Goal: Check status: Check status

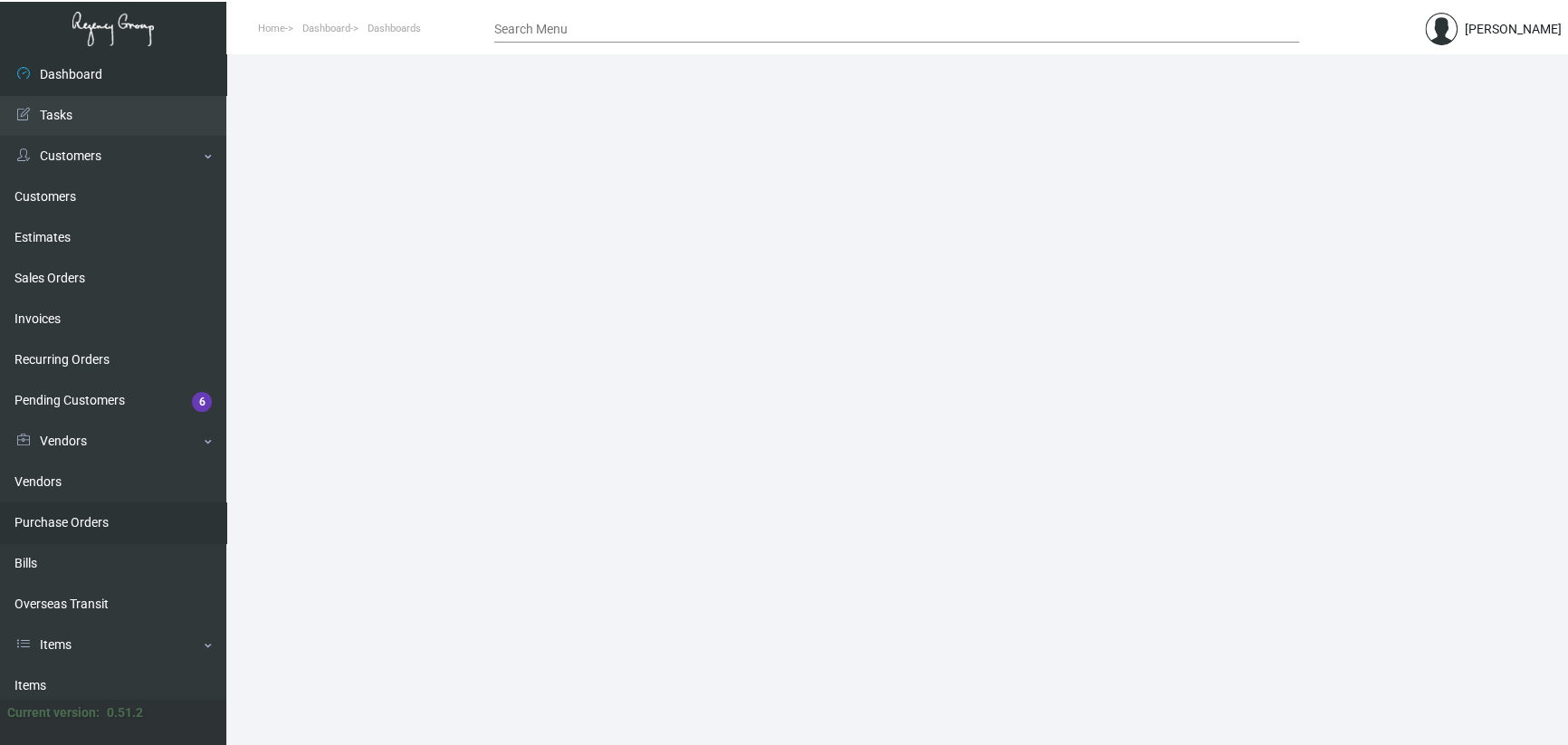
click at [87, 520] on link "Purchase Orders" at bounding box center [113, 523] width 227 height 41
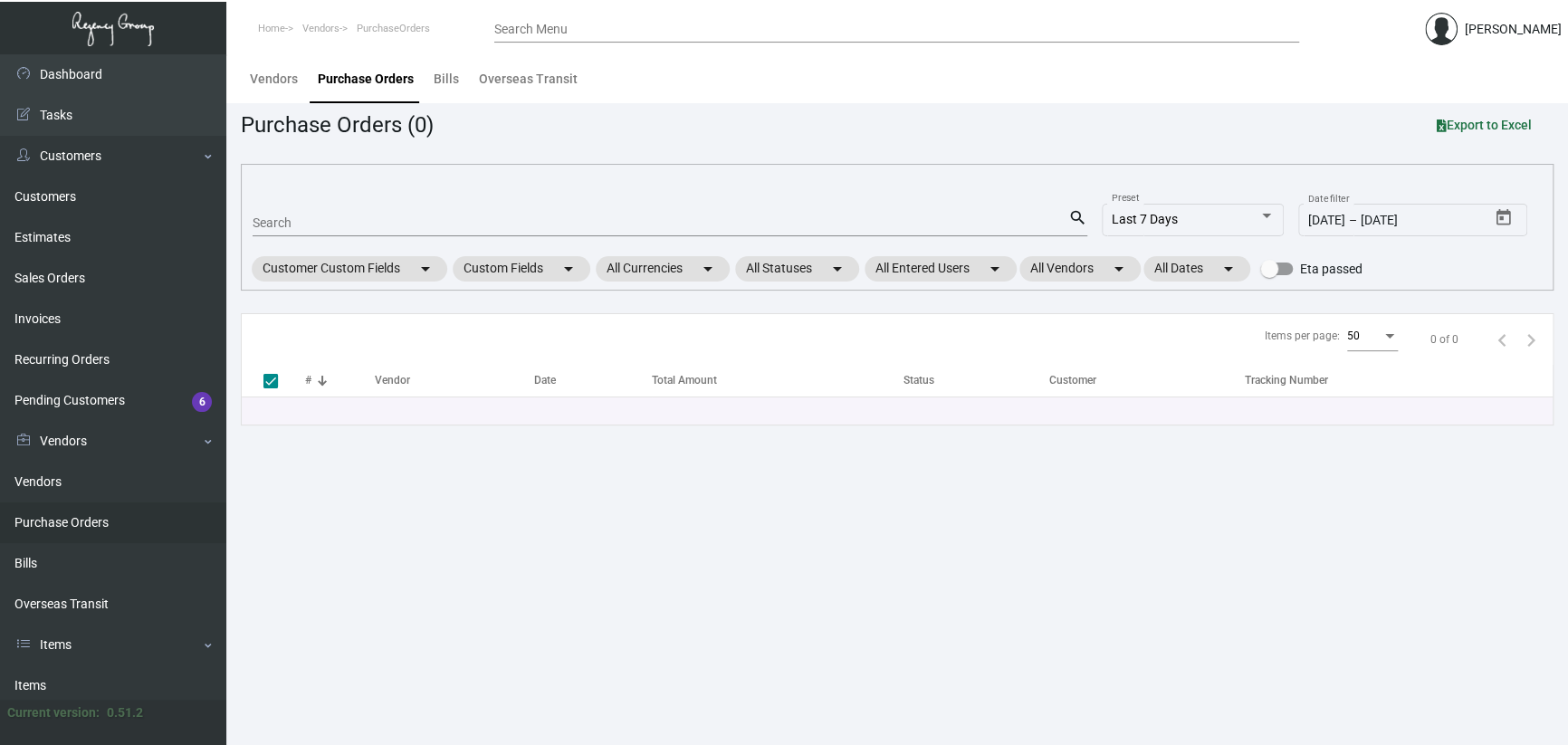
click at [312, 228] on input "Search" at bounding box center [660, 224] width 815 height 15
paste input "102618"
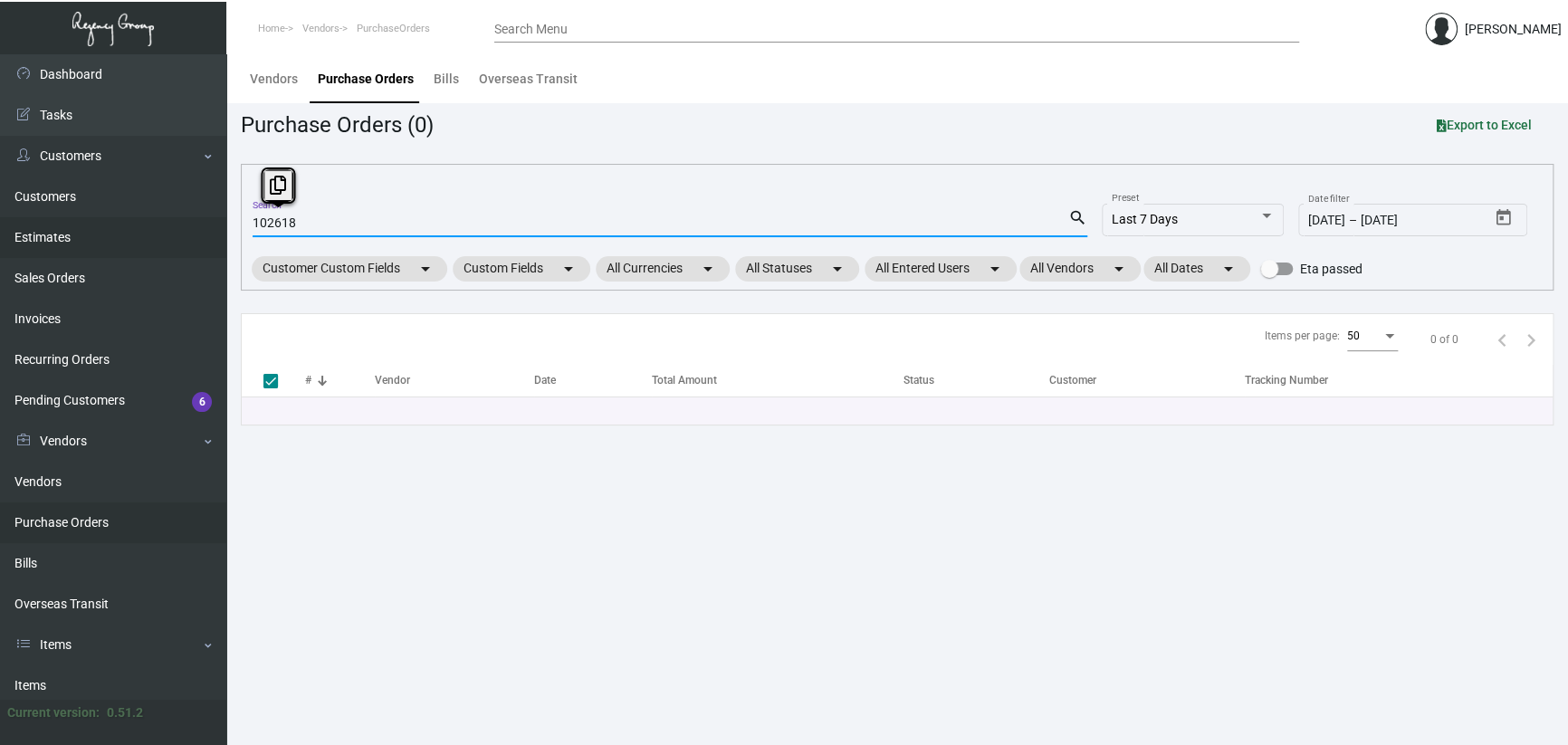
drag, startPoint x: 300, startPoint y: 223, endPoint x: 135, endPoint y: 224, distance: 165.0
click at [146, 224] on div "Dashboard Dashboard Tasks Customers Customers Estimates Sales Orders Invoices R…" at bounding box center [784, 400] width 1568 height 690
paste input "94709"
type input "94709"
checkbox input "false"
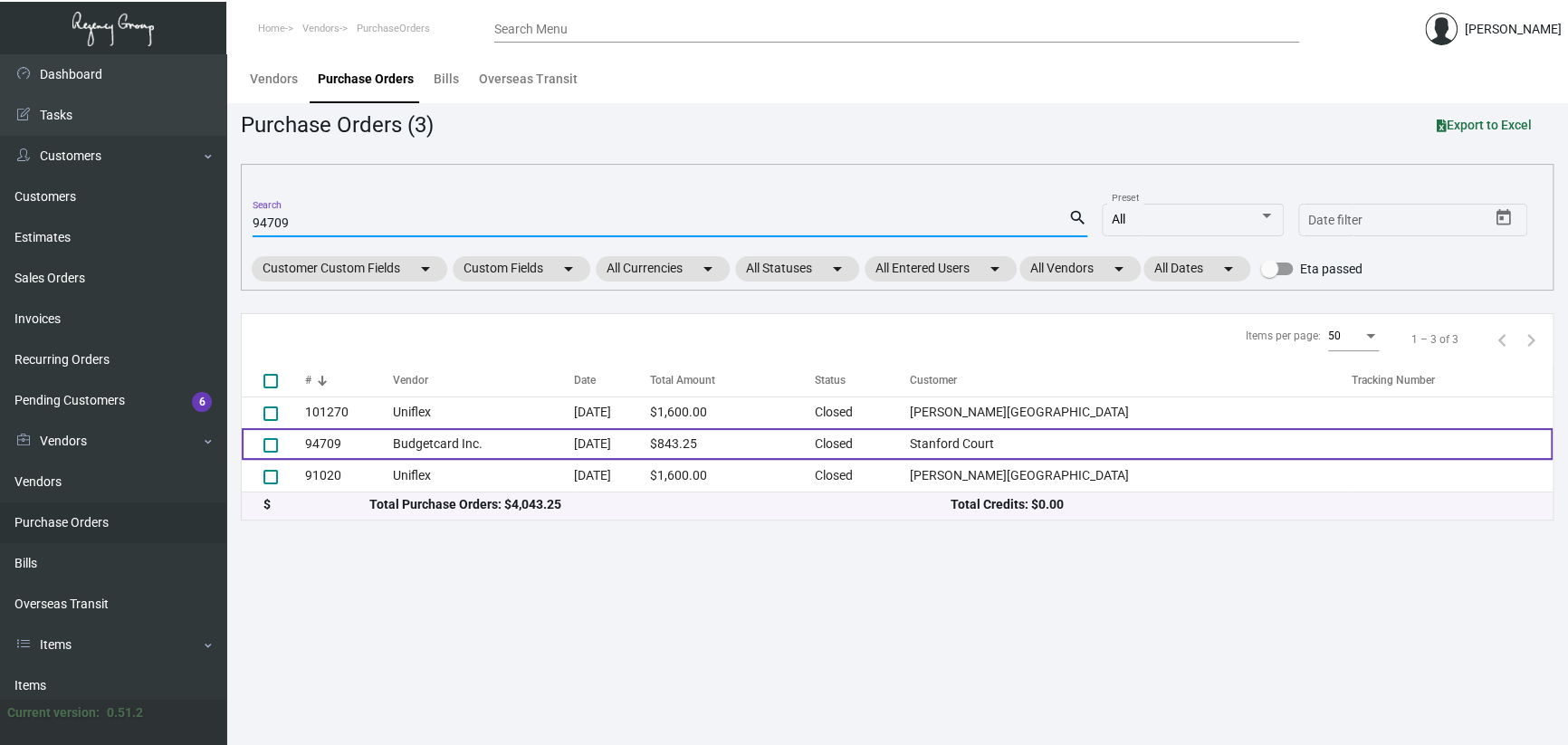
click at [504, 451] on td "Budgetcard Inc." at bounding box center [484, 444] width 181 height 31
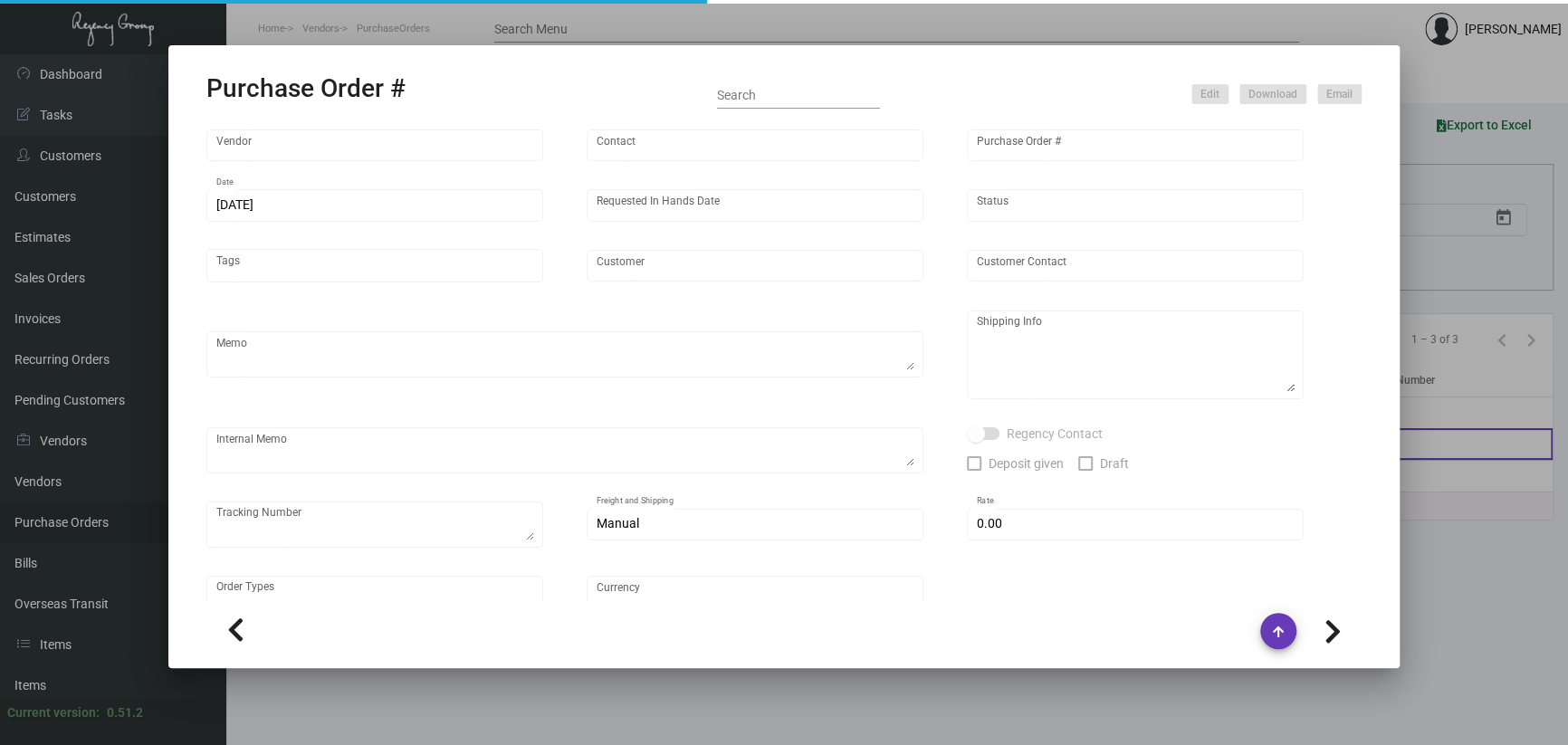
type input "Budgetcard Inc."
type input "[PERSON_NAME]"
type input "94709"
type input "[DATE]"
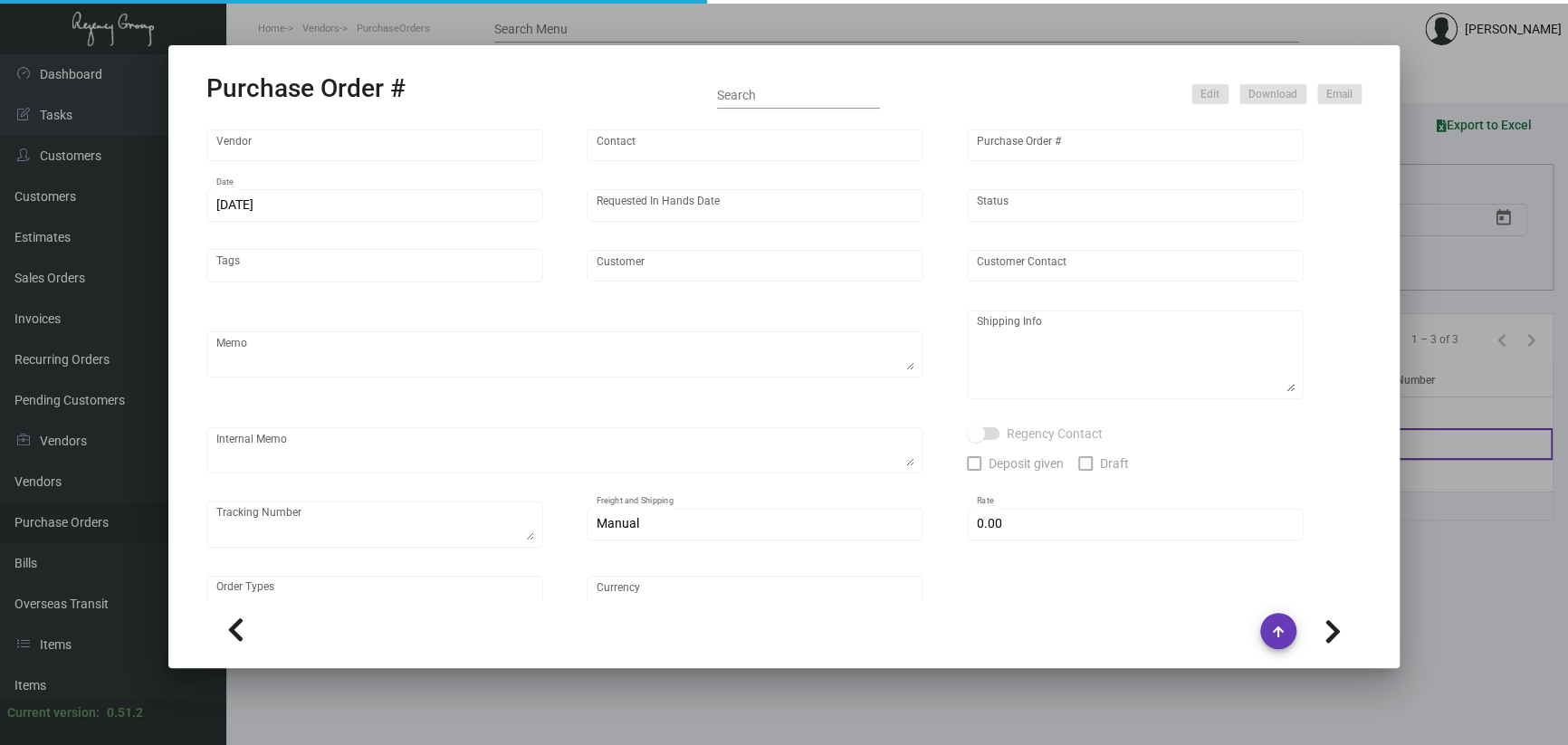
type input "Stanford Court"
type input "[PERSON_NAME]"
type textarea "Stanford Court - [PERSON_NAME] [STREET_ADDRESS][US_STATE]"
type input "$ 0.00"
type input "United States Dollar $"
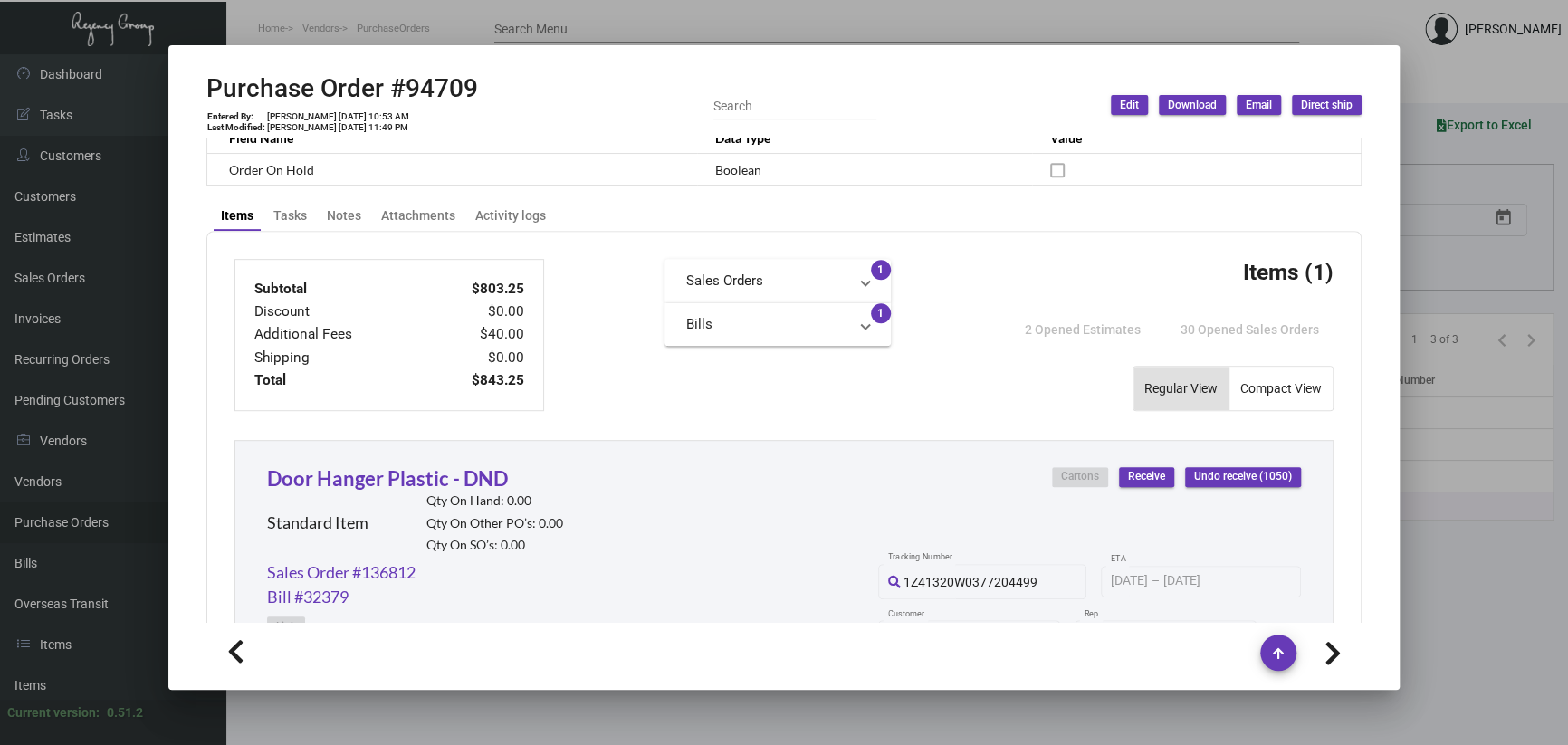
scroll to position [972, 0]
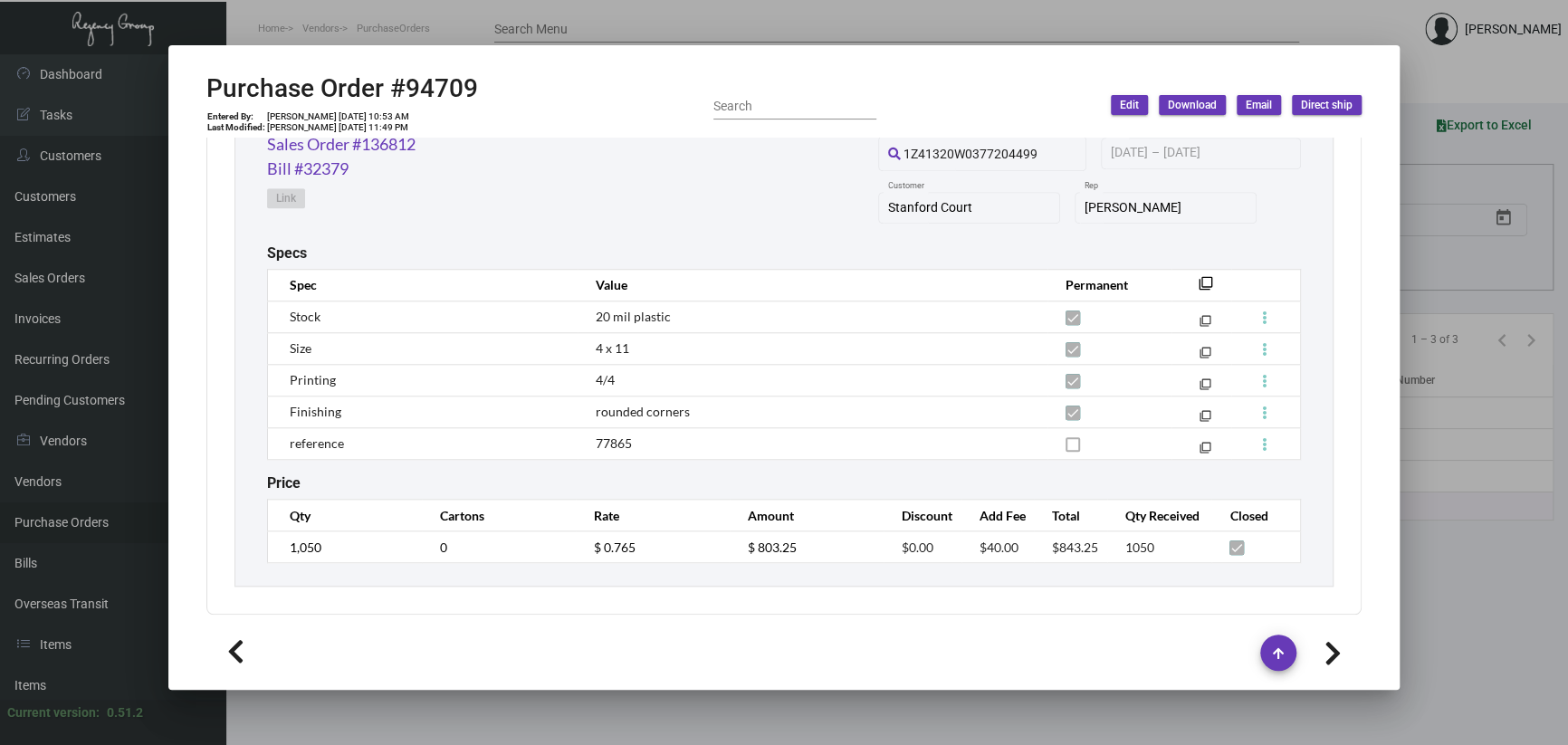
drag, startPoint x: 446, startPoint y: 12, endPoint x: 442, endPoint y: 56, distance: 44.2
click at [446, 15] on div at bounding box center [784, 372] width 1568 height 745
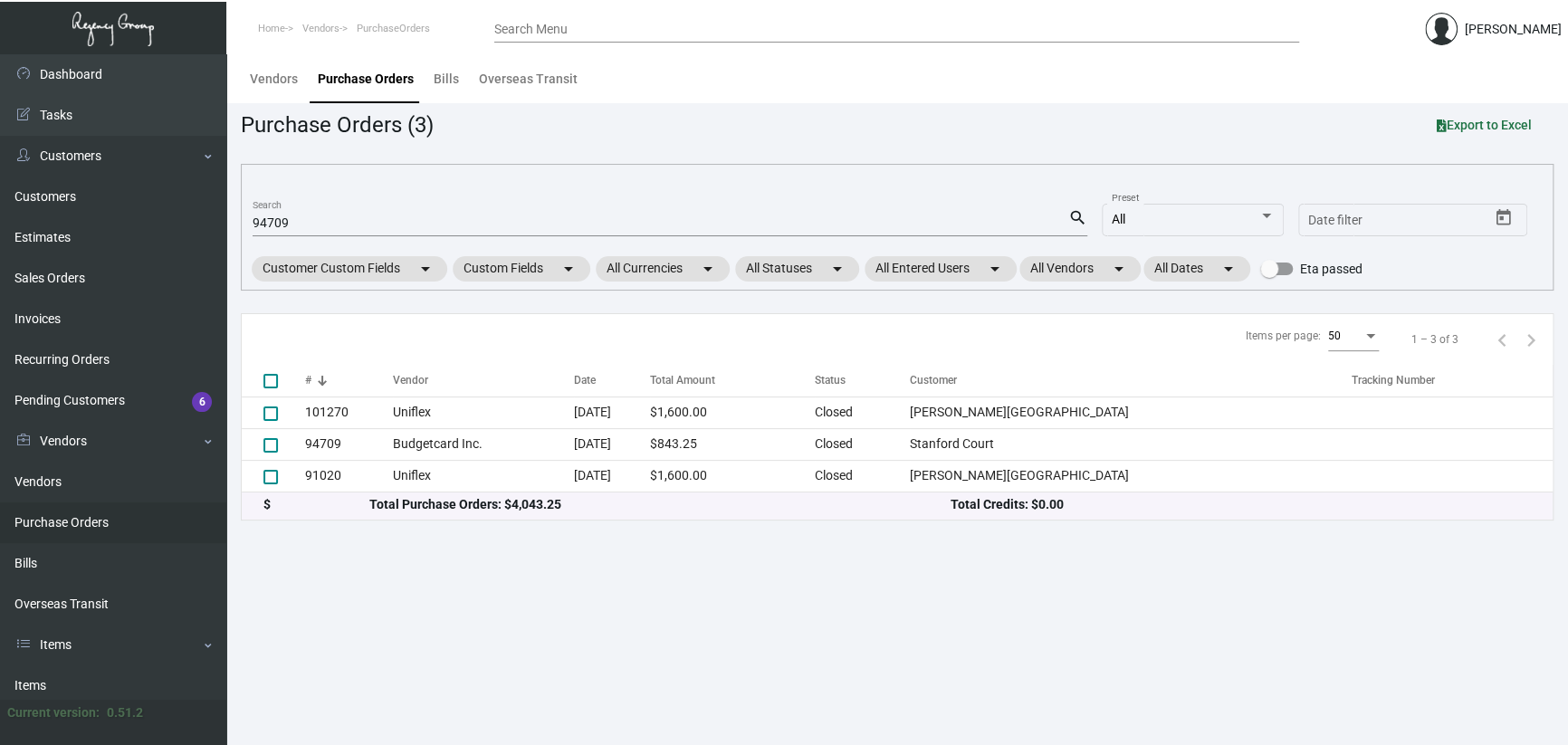
drag, startPoint x: 259, startPoint y: 231, endPoint x: 230, endPoint y: 228, distance: 29.2
click at [230, 228] on main "Vendors Purchase Orders Bills Overseas Transit Purchase Orders (3) Export to Ex…" at bounding box center [898, 400] width 1342 height 690
click at [303, 222] on input "94709" at bounding box center [660, 224] width 815 height 15
drag, startPoint x: 301, startPoint y: 224, endPoint x: 216, endPoint y: 226, distance: 85.0
click at [216, 226] on div "Dashboard Dashboard Tasks Customers Customers Estimates Sales Orders Invoices R…" at bounding box center [784, 400] width 1568 height 690
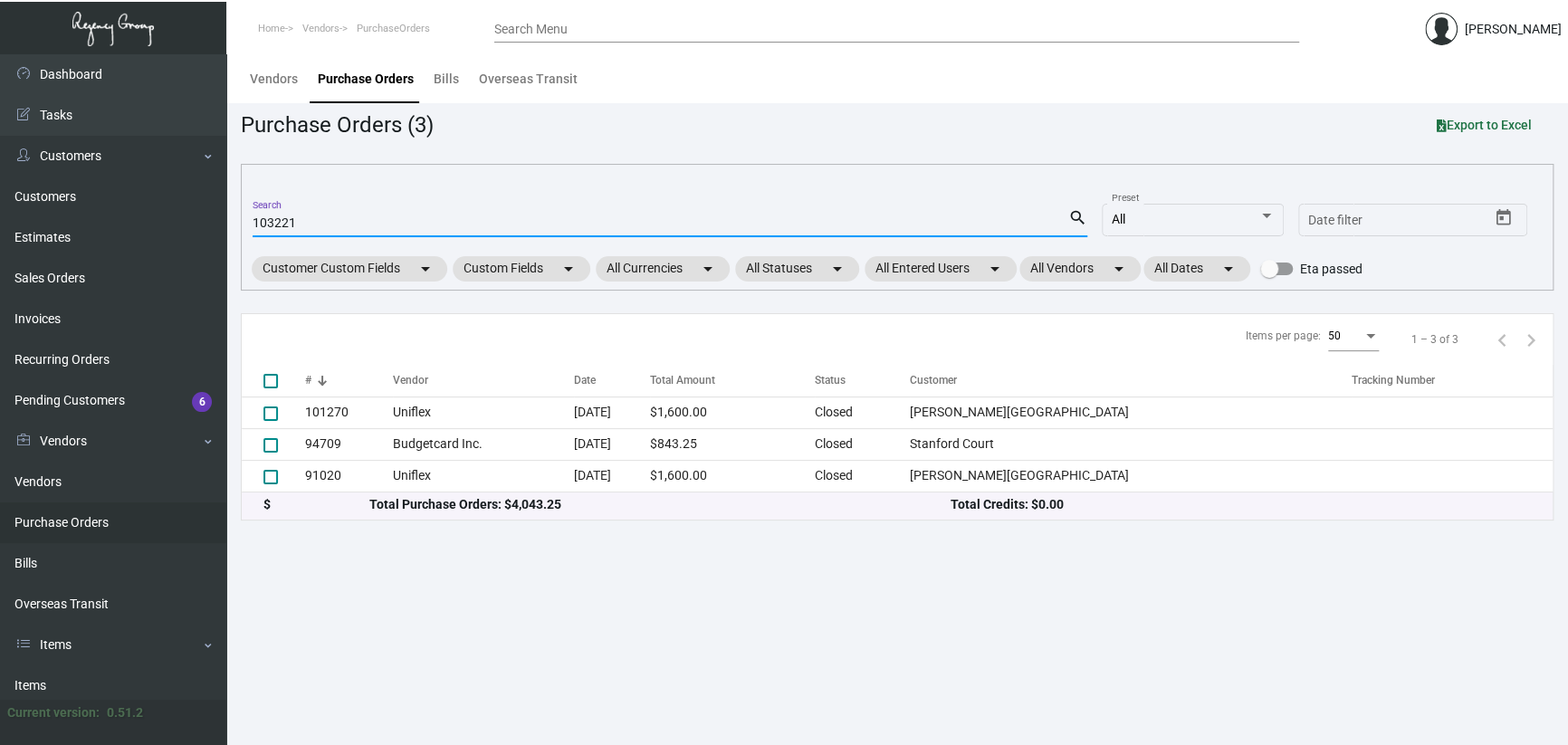
type input "103221"
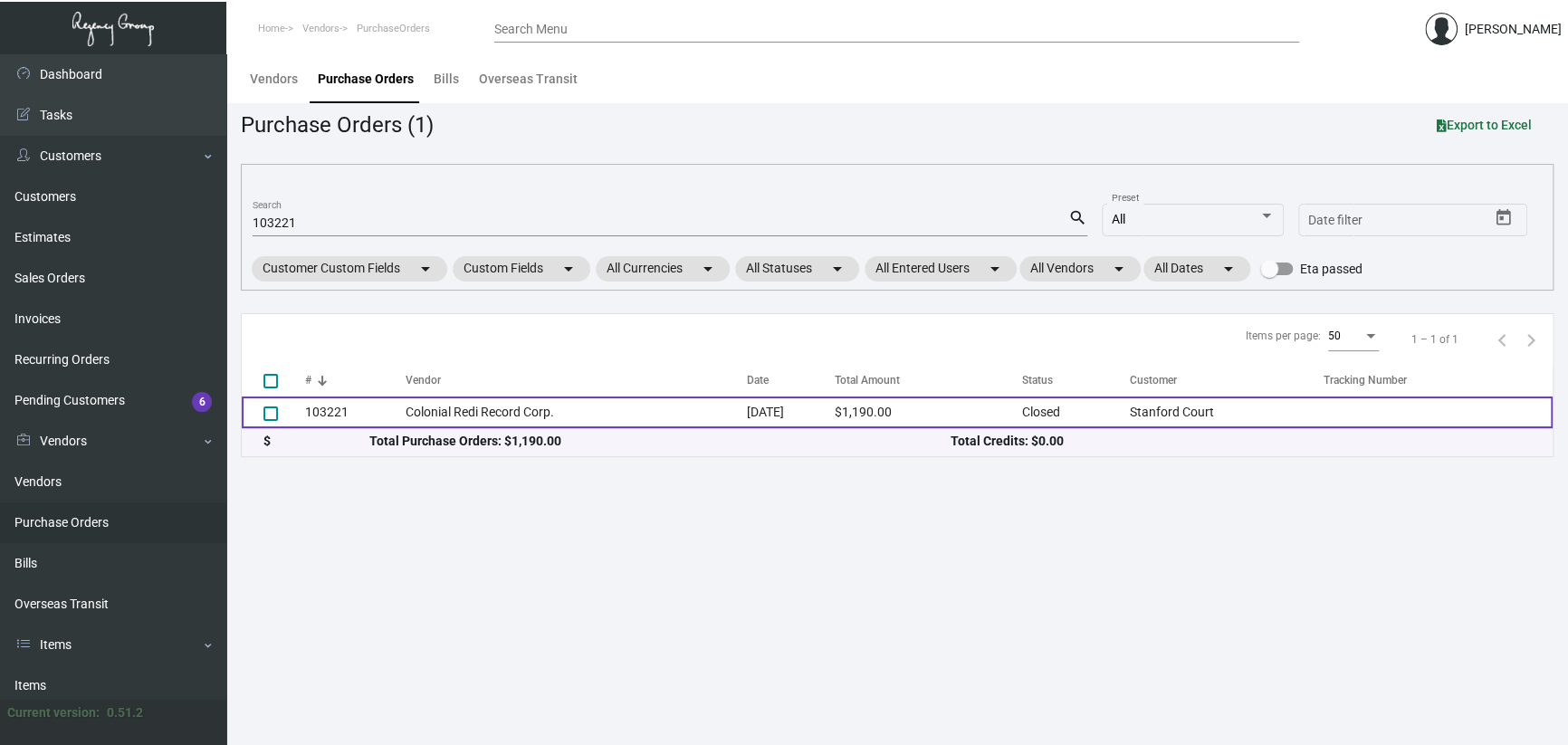
click at [596, 409] on td "Colonial Redi Record Corp." at bounding box center [575, 412] width 342 height 31
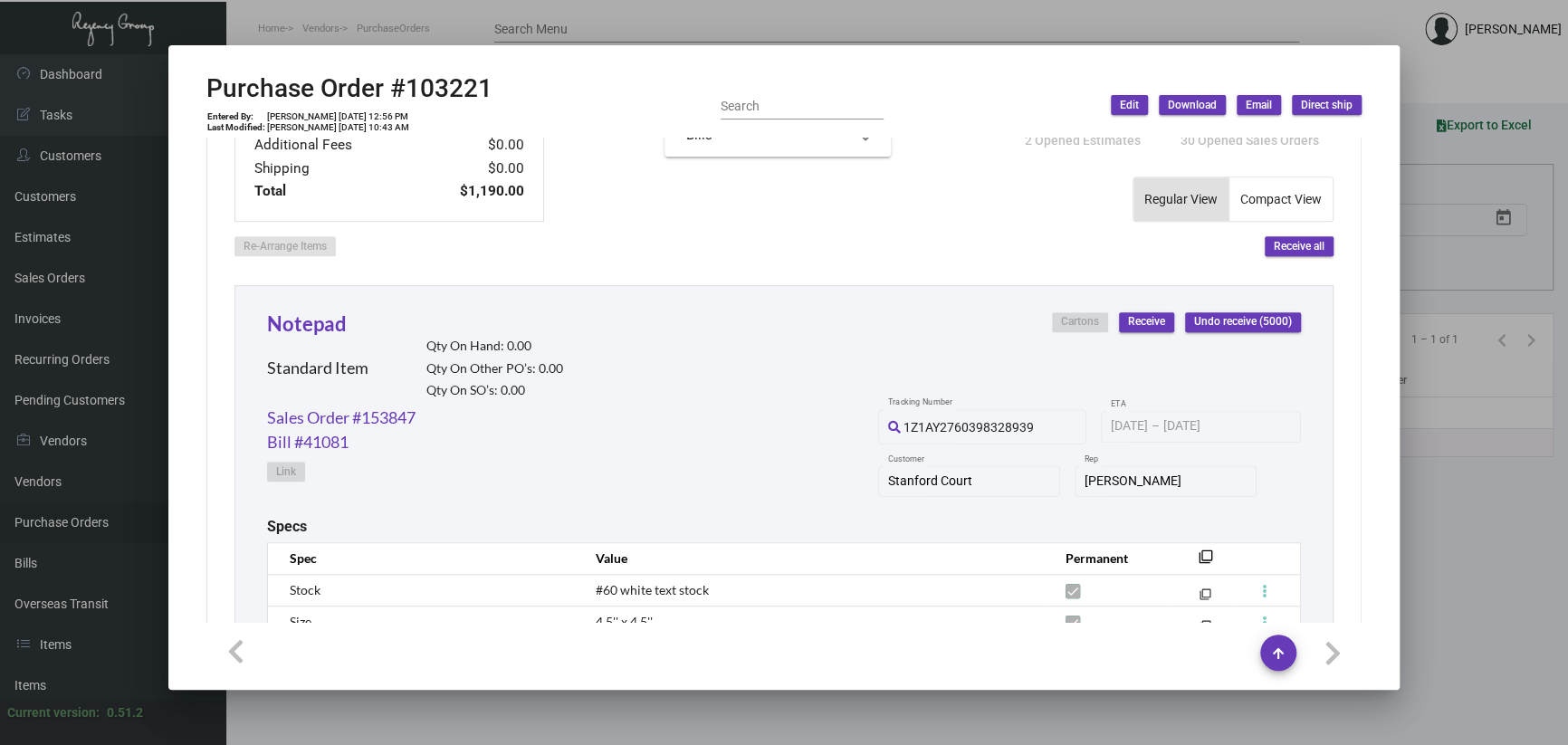
scroll to position [996, 0]
